Goal: Task Accomplishment & Management: Use online tool/utility

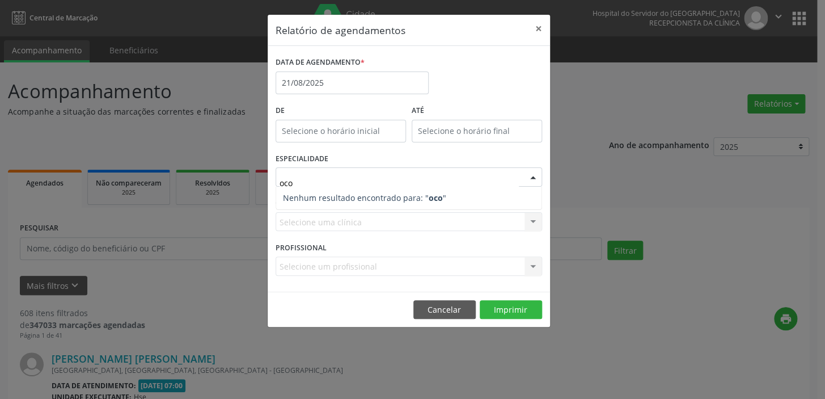
click at [283, 183] on input "oco" at bounding box center [399, 182] width 239 height 23
type input "onco"
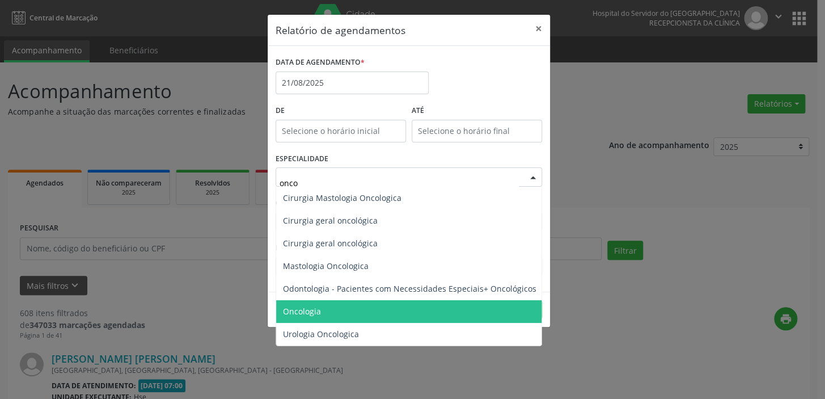
click at [324, 307] on span "Oncologia" at bounding box center [409, 311] width 267 height 23
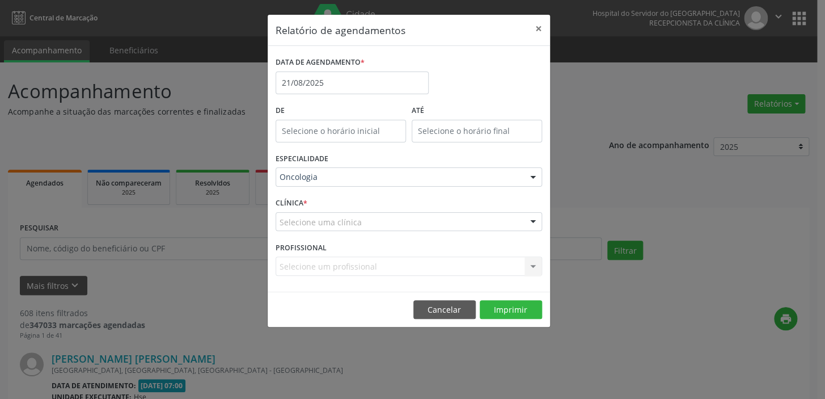
click at [533, 221] on div at bounding box center [532, 222] width 17 height 19
click at [535, 225] on div at bounding box center [532, 222] width 17 height 19
click at [533, 221] on div at bounding box center [532, 222] width 17 height 19
type input "h"
click at [312, 227] on input "h" at bounding box center [399, 227] width 239 height 23
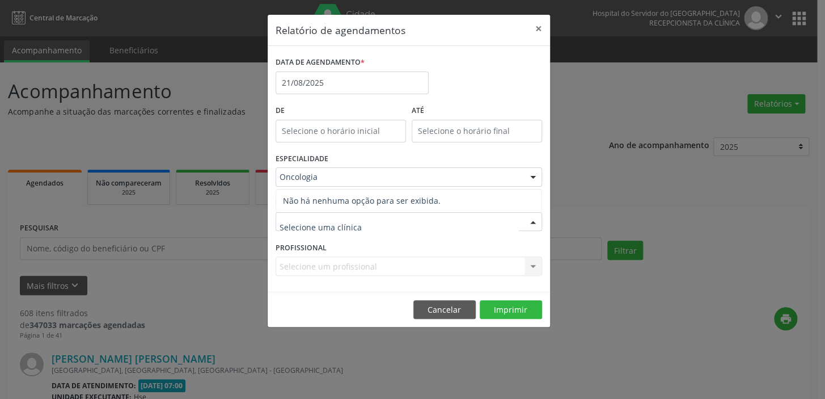
click at [375, 270] on div "Selecione um profissional Nenhum resultado encontrado para: " " Não há nenhuma …" at bounding box center [409, 265] width 266 height 19
click at [430, 264] on div "Selecione um profissional Nenhum resultado encontrado para: " " Não há nenhuma …" at bounding box center [409, 265] width 266 height 19
click at [531, 219] on div at bounding box center [532, 222] width 17 height 19
click at [533, 175] on div at bounding box center [532, 177] width 17 height 19
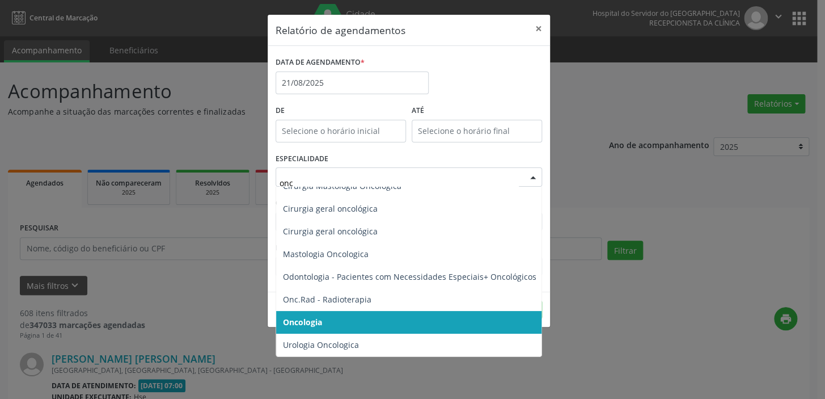
scroll to position [19, 0]
click at [350, 311] on span "Oncologia" at bounding box center [409, 322] width 267 height 23
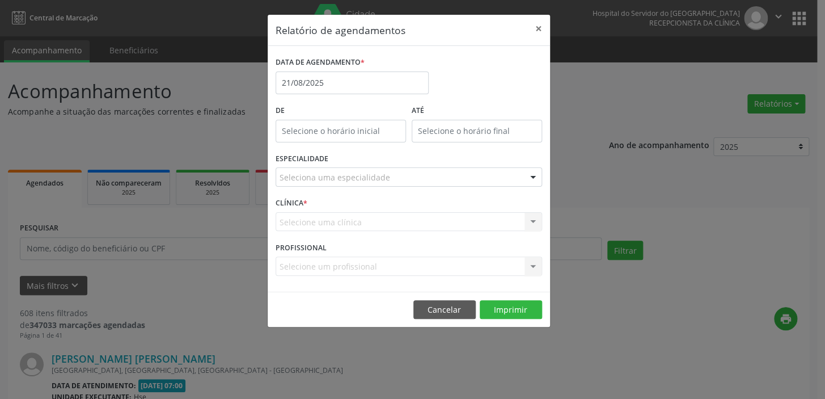
scroll to position [450, 0]
click at [532, 178] on div at bounding box center [532, 177] width 17 height 19
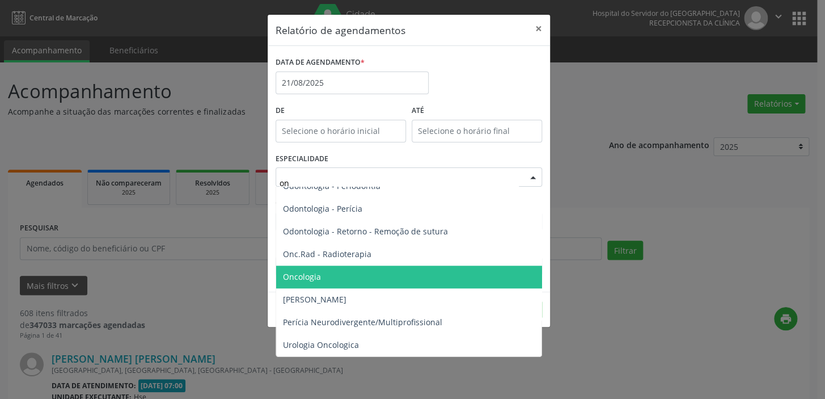
click at [322, 268] on span "Oncologia" at bounding box center [409, 276] width 267 height 23
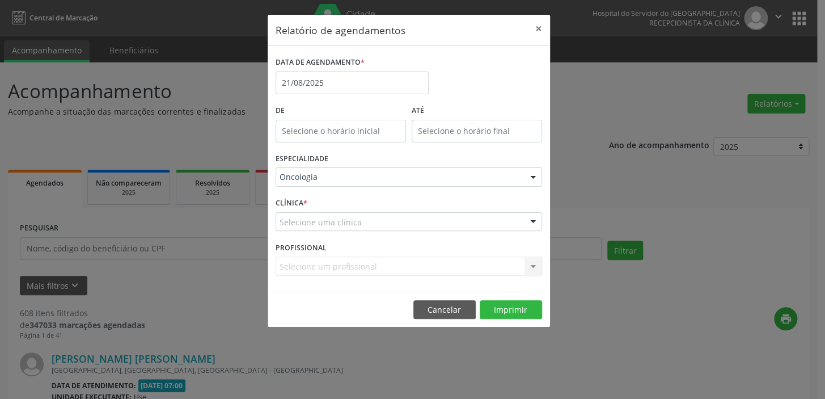
click at [533, 218] on div at bounding box center [532, 222] width 17 height 19
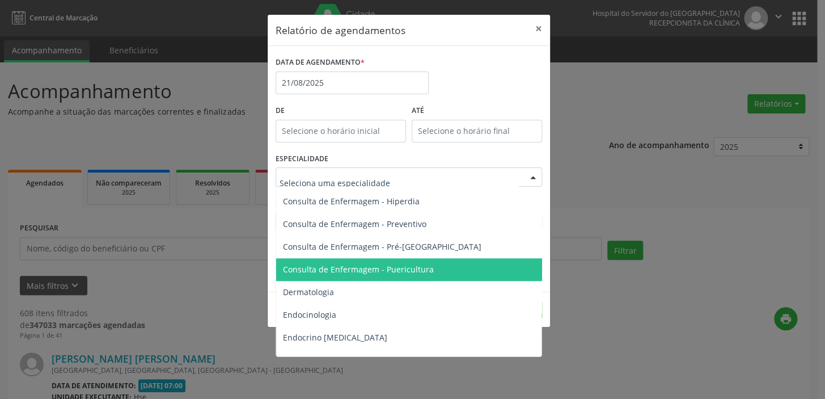
click at [533, 173] on div at bounding box center [532, 177] width 17 height 19
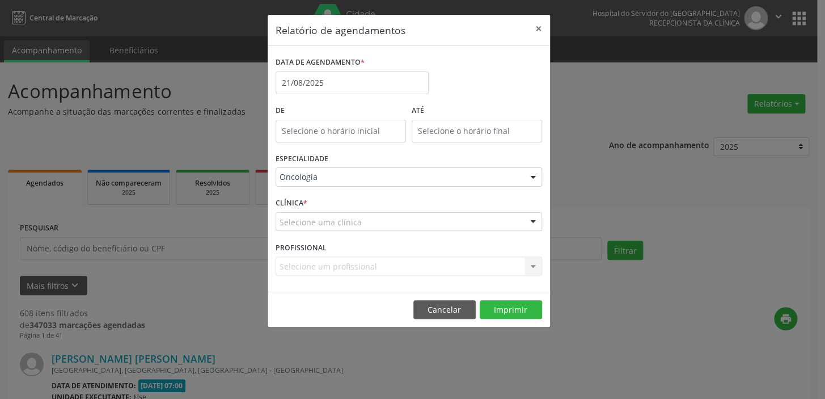
click at [719, 317] on div "Relatório de agendamentos × DATA DE AGENDAMENTO * [DATE] De ATÉ ESPECIALIDADE O…" at bounding box center [412, 199] width 825 height 399
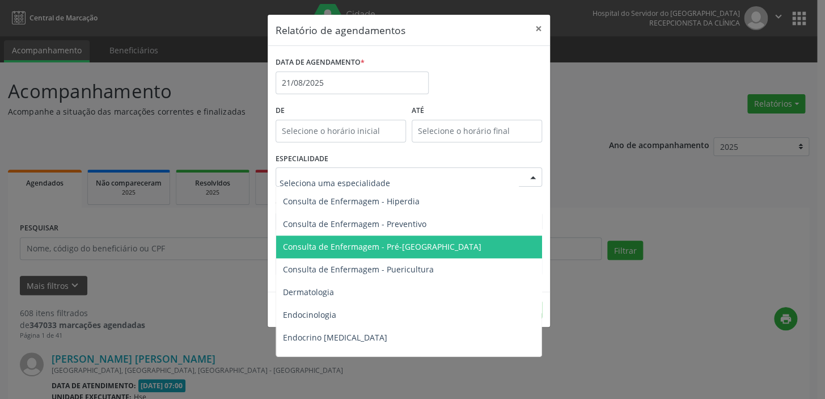
click at [531, 176] on div at bounding box center [532, 177] width 17 height 19
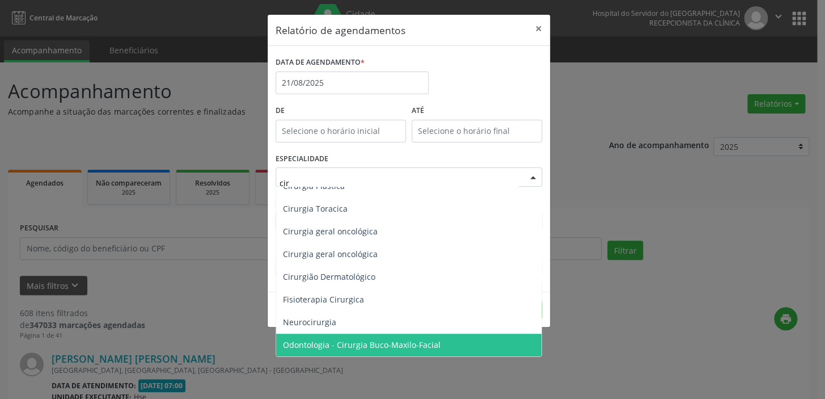
scroll to position [193, 0]
type input "cirur"
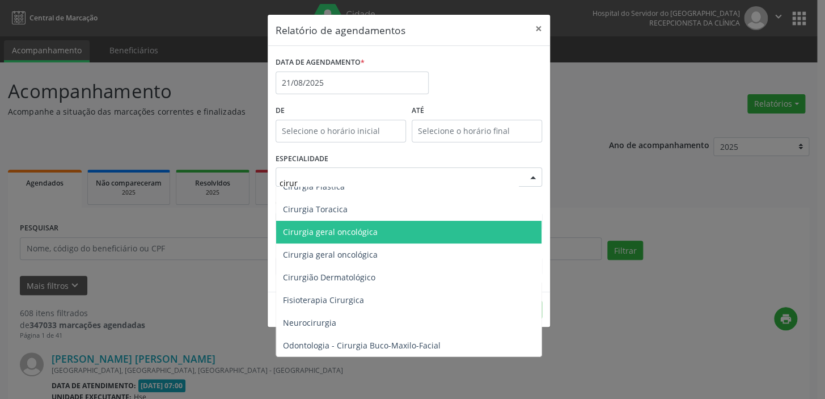
click at [363, 228] on span "Cirurgia geral oncológica" at bounding box center [330, 231] width 95 height 11
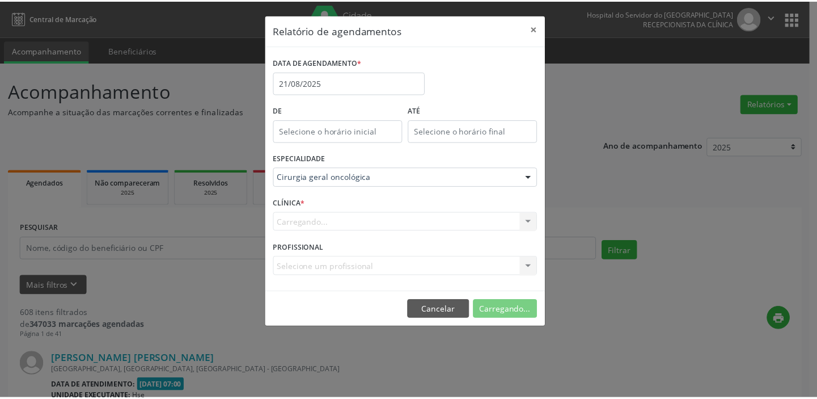
scroll to position [450, 0]
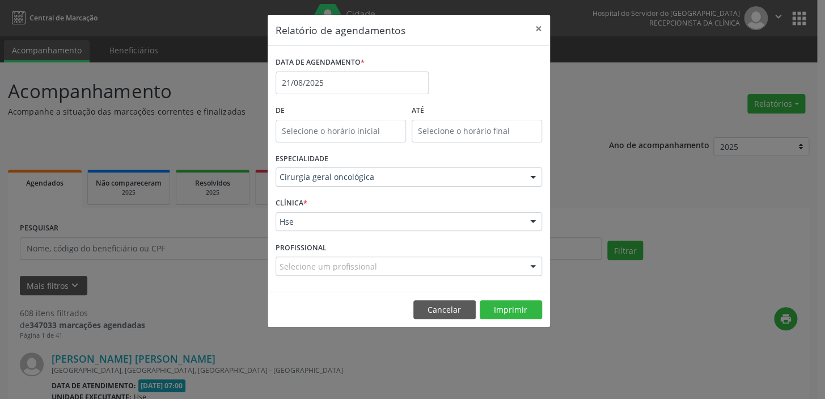
click at [536, 225] on div at bounding box center [532, 222] width 17 height 19
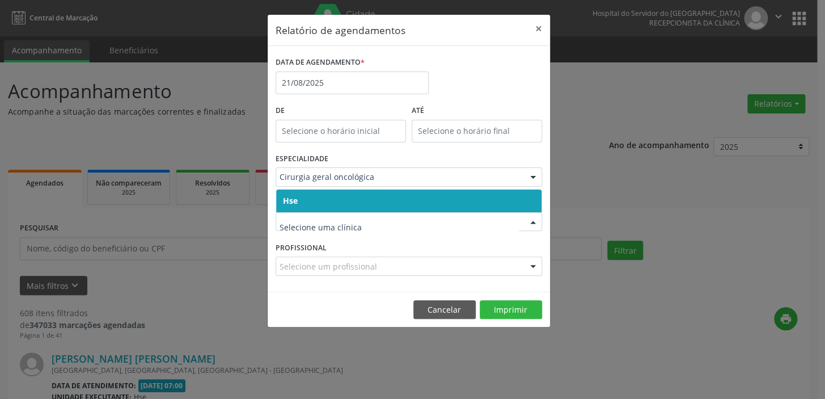
click at [514, 198] on span "Hse" at bounding box center [408, 200] width 265 height 23
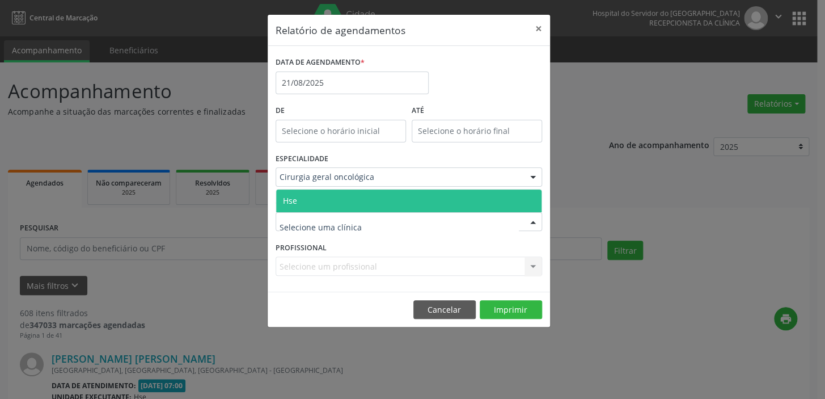
click at [536, 218] on div at bounding box center [532, 222] width 17 height 19
click at [526, 199] on span "Hse" at bounding box center [408, 200] width 265 height 23
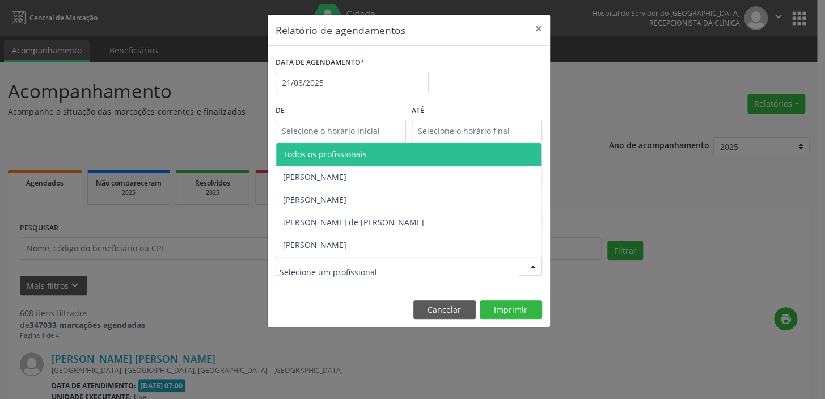
click at [531, 266] on div at bounding box center [532, 266] width 17 height 19
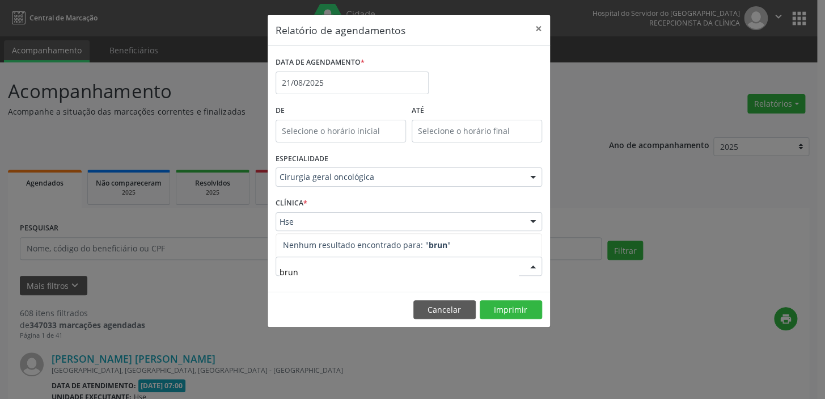
type input "[PERSON_NAME]"
drag, startPoint x: 327, startPoint y: 277, endPoint x: 262, endPoint y: 282, distance: 65.4
click at [262, 282] on div "Relatório de agendamentos × DATA DE AGENDAMENTO * [DATE] De ATÉ ESPECIALIDADE C…" at bounding box center [412, 199] width 825 height 399
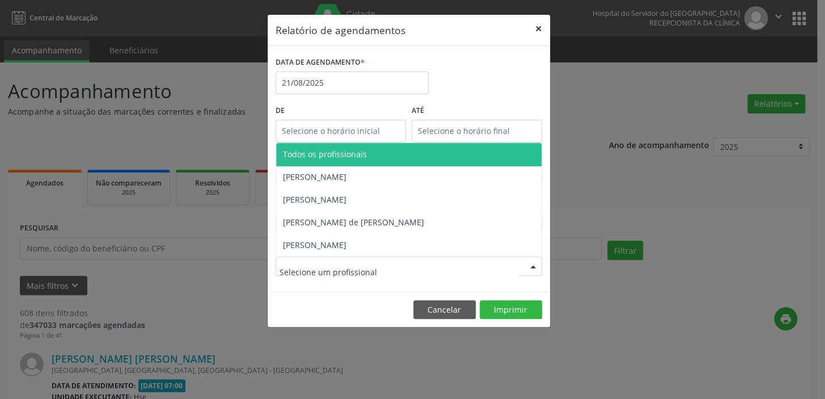
click at [536, 25] on button "×" at bounding box center [538, 29] width 23 height 28
